Goal: Task Accomplishment & Management: Use online tool/utility

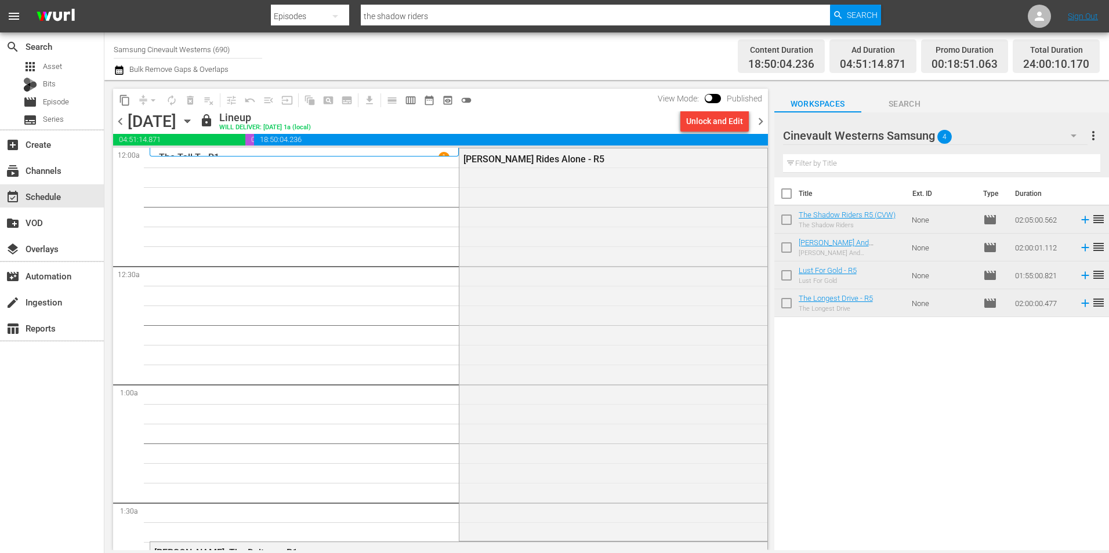
scroll to position [5145, 0]
